Goal: Task Accomplishment & Management: Complete application form

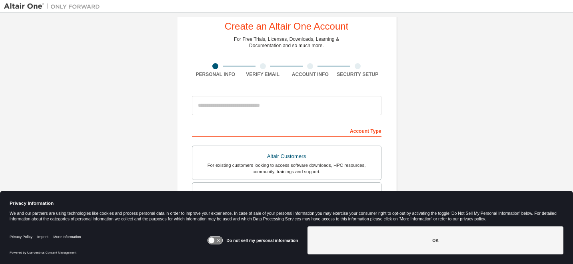
scroll to position [22, 0]
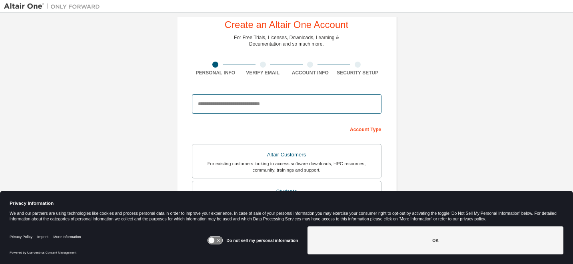
click at [230, 103] on input "email" at bounding box center [287, 103] width 190 height 19
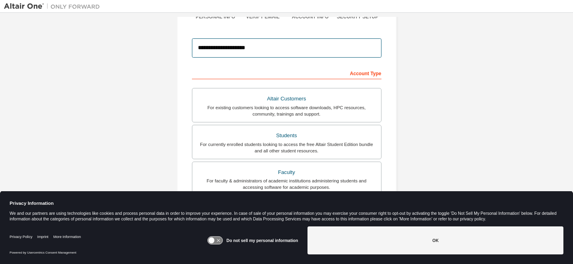
scroll to position [79, 0]
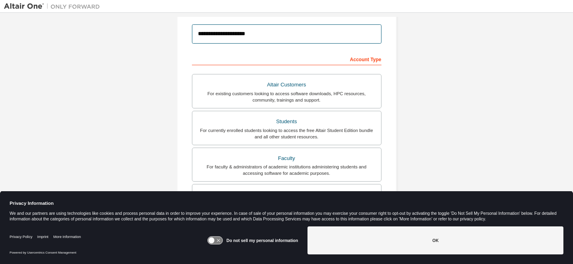
type input "**********"
click at [262, 131] on div "For currently enrolled students looking to access the free Altair Student Editi…" at bounding box center [286, 133] width 179 height 13
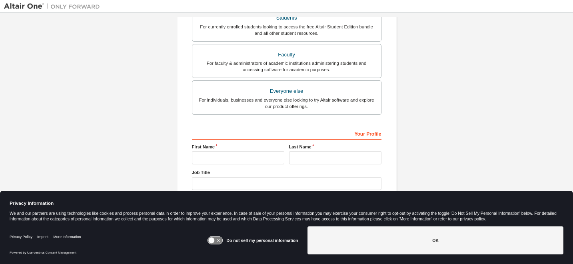
scroll to position [204, 0]
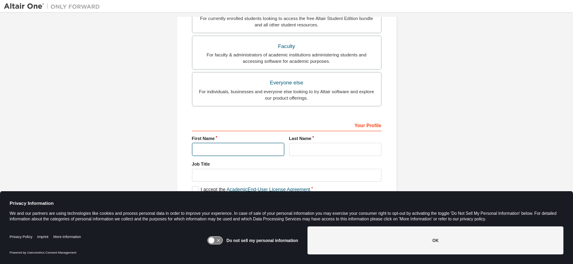
click at [248, 147] on input "text" at bounding box center [238, 149] width 92 height 13
type input "*"
type input "******"
click at [335, 151] on input "text" at bounding box center [335, 149] width 92 height 13
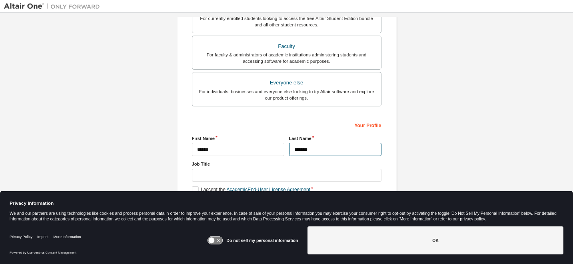
type input "*******"
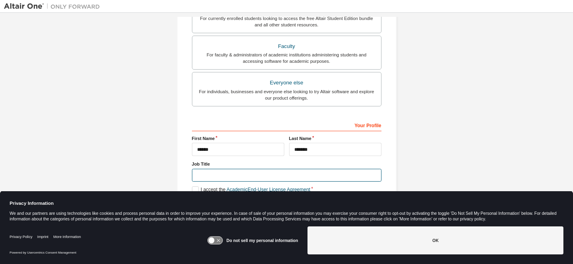
click at [248, 175] on input "text" at bounding box center [287, 175] width 190 height 13
type input "*******"
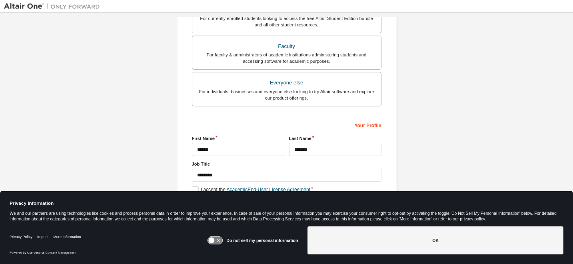
click at [220, 240] on icon at bounding box center [218, 240] width 3 height 3
click at [238, 240] on label "Do not sell my personal information" at bounding box center [262, 240] width 72 height 5
click at [264, 240] on label "Do not sell my personal information" at bounding box center [262, 240] width 72 height 5
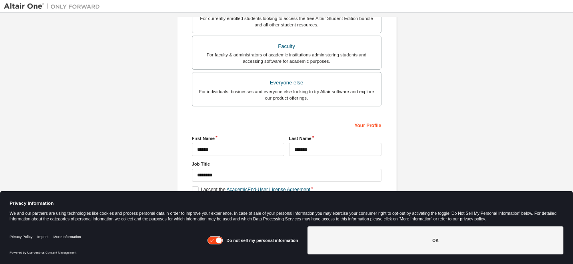
click at [264, 240] on label "Do not sell my personal information" at bounding box center [262, 240] width 72 height 5
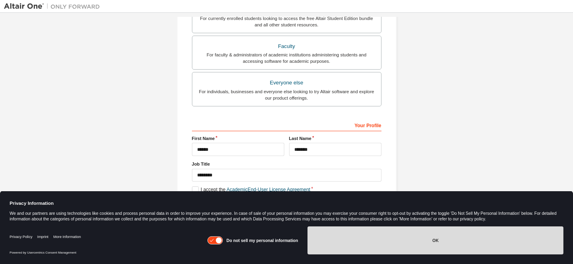
click at [346, 233] on button "OK" at bounding box center [436, 240] width 256 height 28
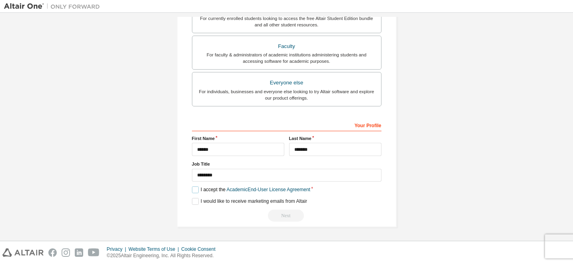
click at [196, 190] on label "I accept the Academic End-User License Agreement" at bounding box center [251, 189] width 118 height 7
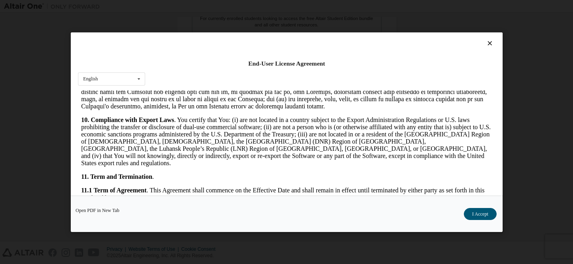
scroll to position [1341, 0]
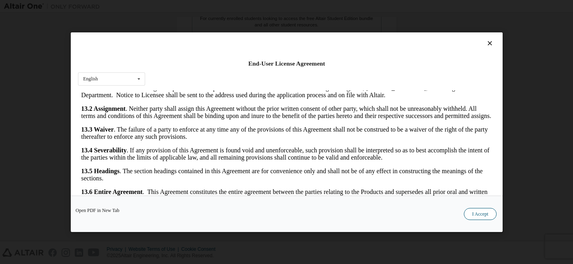
click at [477, 217] on button "I Accept" at bounding box center [480, 214] width 33 height 12
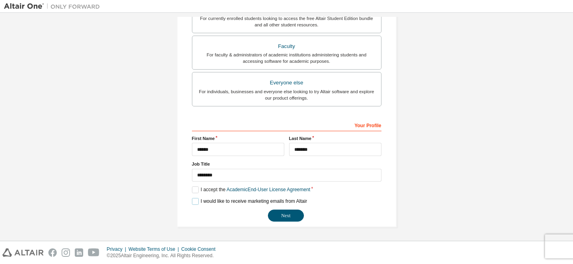
click at [192, 200] on label "I would like to receive marketing emails from Altair" at bounding box center [249, 201] width 115 height 7
click at [280, 217] on button "Next" at bounding box center [286, 216] width 36 height 12
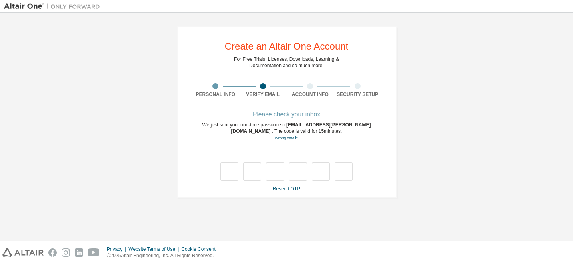
type input "*"
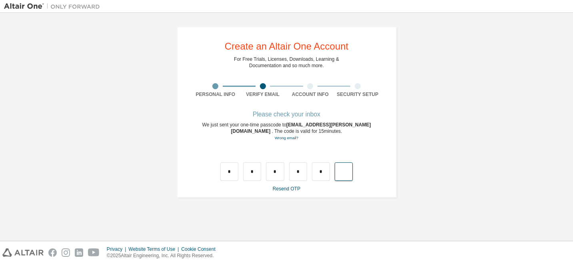
type input "*"
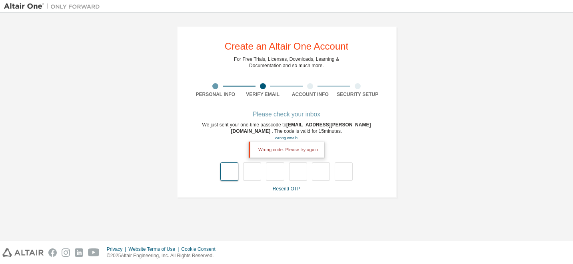
click at [229, 168] on input "text" at bounding box center [229, 171] width 18 height 18
type input "*"
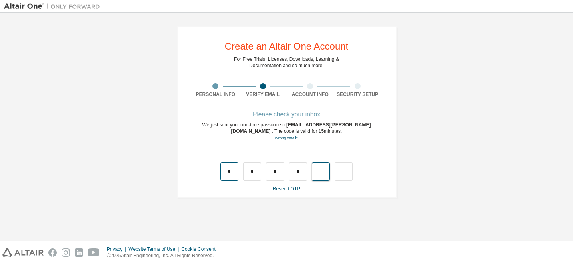
type input "*"
